Goal: Find contact information: Find contact information

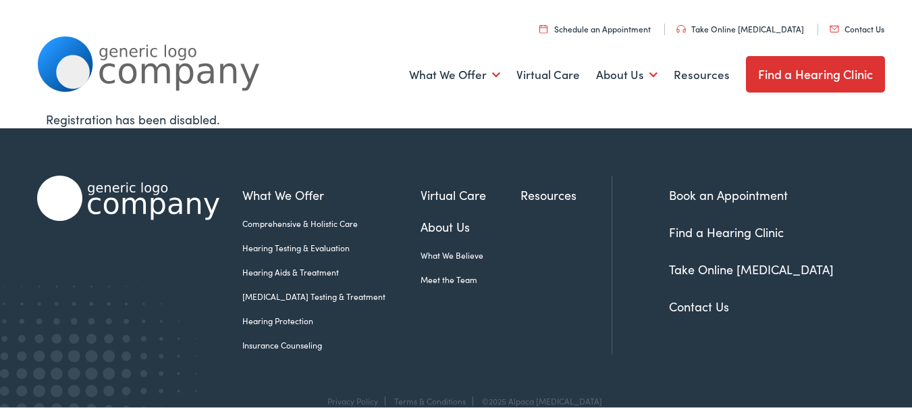
click at [830, 21] on link "Contact Us" at bounding box center [857, 26] width 55 height 11
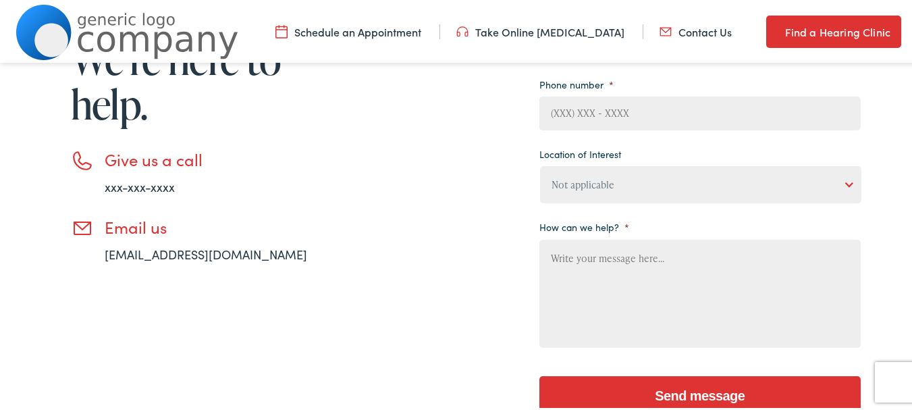
scroll to position [223, 0]
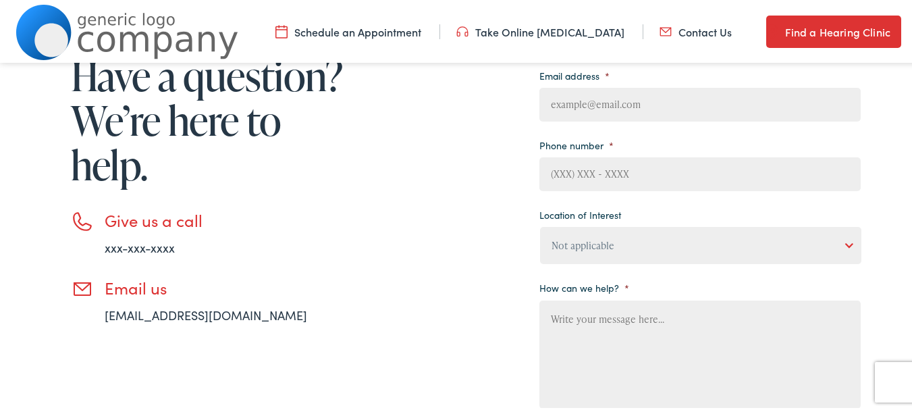
click at [610, 199] on ul "Your name * First Last Email address * Phone number * Location of Interest Not …" at bounding box center [699, 197] width 321 height 426
type input "(___) ___-____"
click at [627, 169] on input "(___) ___-____" at bounding box center [699, 172] width 321 height 34
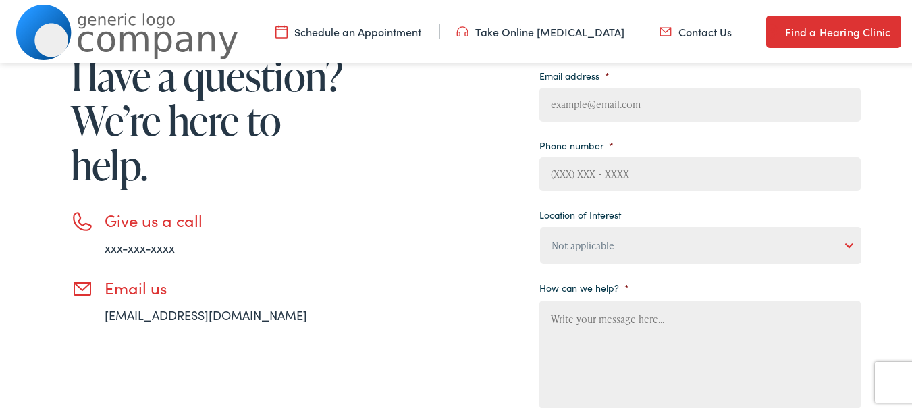
click at [402, 218] on div "Need help? Have a question? We’re here to help. Give us a call xxx-xxx-xxxx Ema…" at bounding box center [449, 232] width 824 height 519
